Goal: Task Accomplishment & Management: Manage account settings

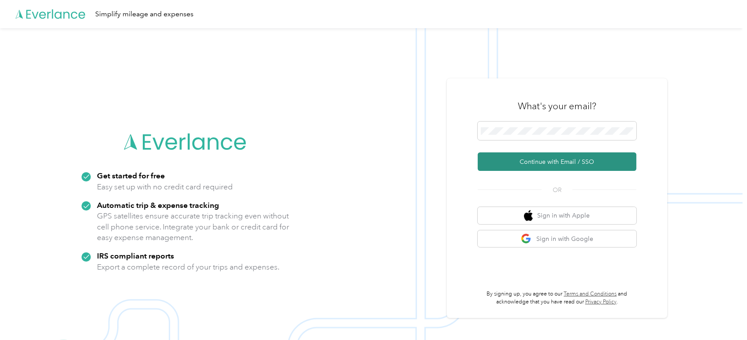
click at [520, 161] on button "Continue with Email / SSO" at bounding box center [557, 162] width 159 height 19
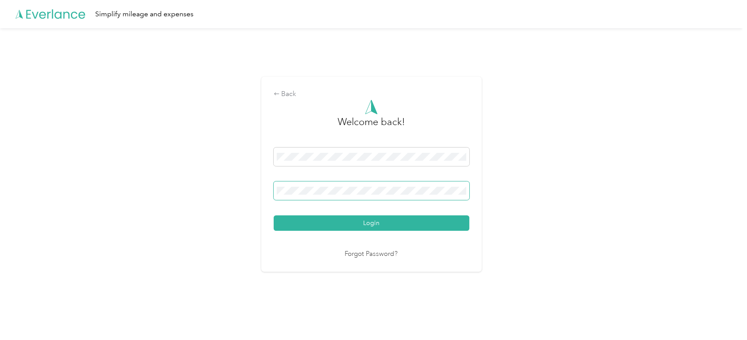
click at [274, 216] on button "Login" at bounding box center [372, 223] width 196 height 15
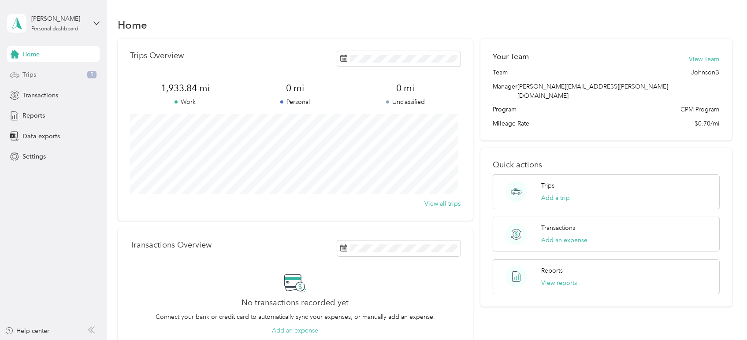
click at [33, 73] on span "Trips" at bounding box center [29, 74] width 14 height 9
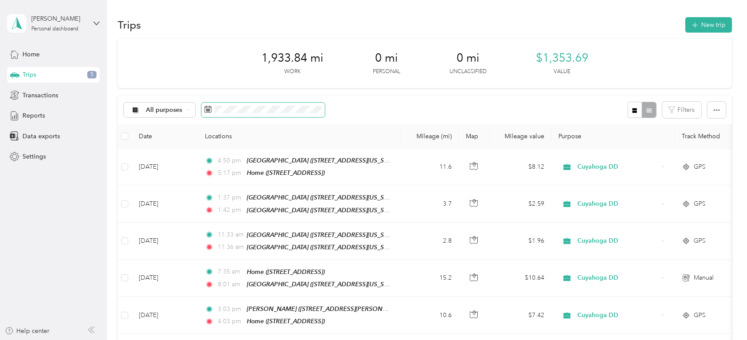
click at [207, 110] on rect at bounding box center [207, 110] width 1 height 1
click at [210, 108] on icon at bounding box center [208, 109] width 7 height 7
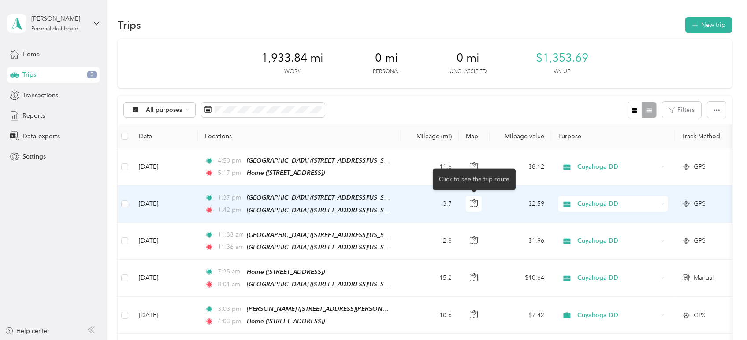
click at [474, 203] on body "[PERSON_NAME] Personal dashboard Home Trips 5 Transactions Reports Data exports…" at bounding box center [371, 170] width 743 height 340
click at [474, 202] on icon "button" at bounding box center [474, 203] width 8 height 8
click at [699, 203] on span "GPS" at bounding box center [700, 204] width 12 height 10
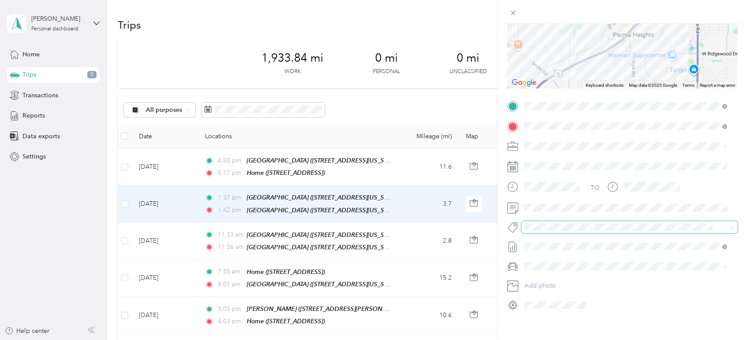
scroll to position [123, 0]
